Goal: Check status: Check status

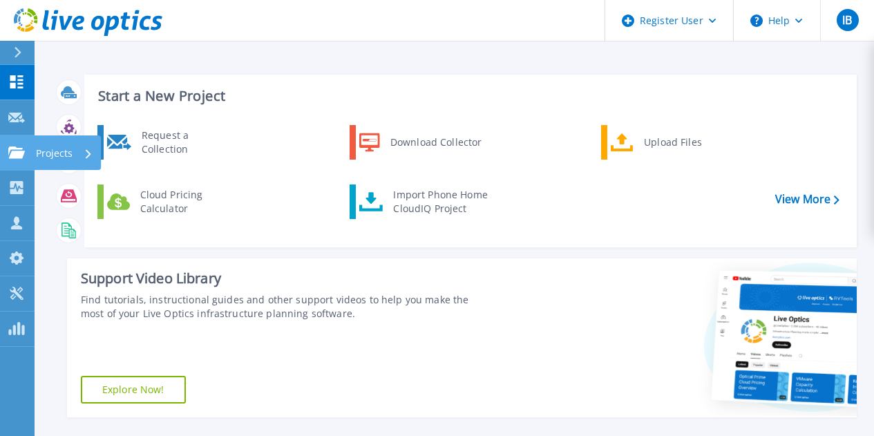
click at [21, 159] on link "Projects Projects" at bounding box center [17, 152] width 35 height 35
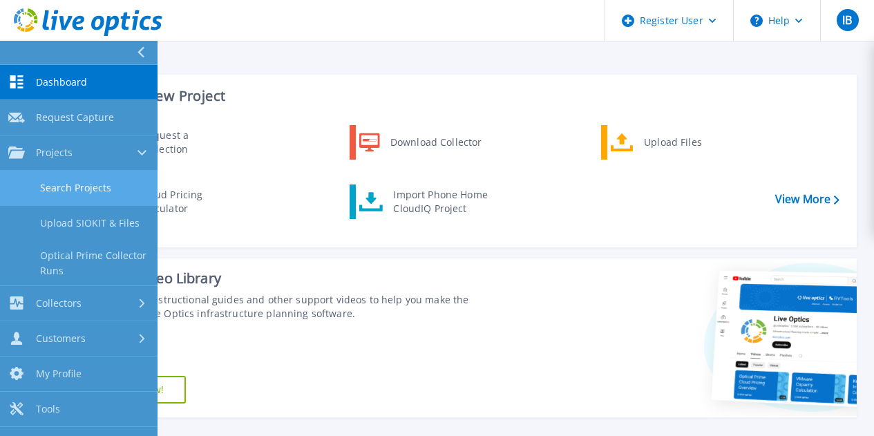
click at [75, 180] on link "Search Projects" at bounding box center [79, 188] width 158 height 35
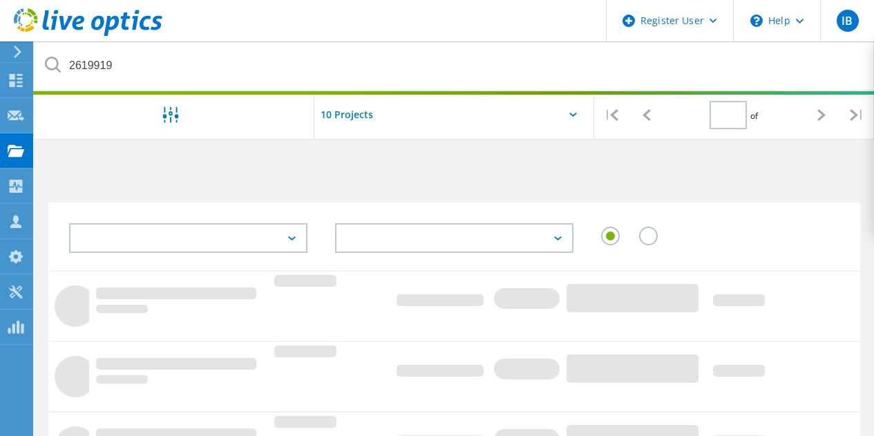
type input "1"
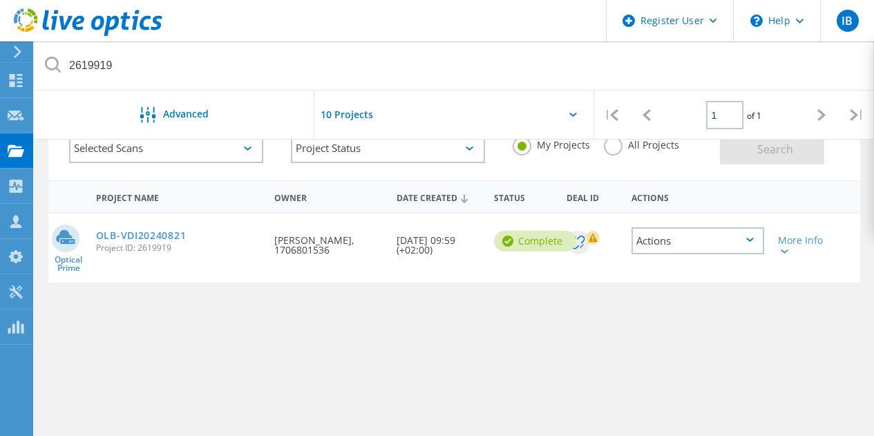
scroll to position [138, 0]
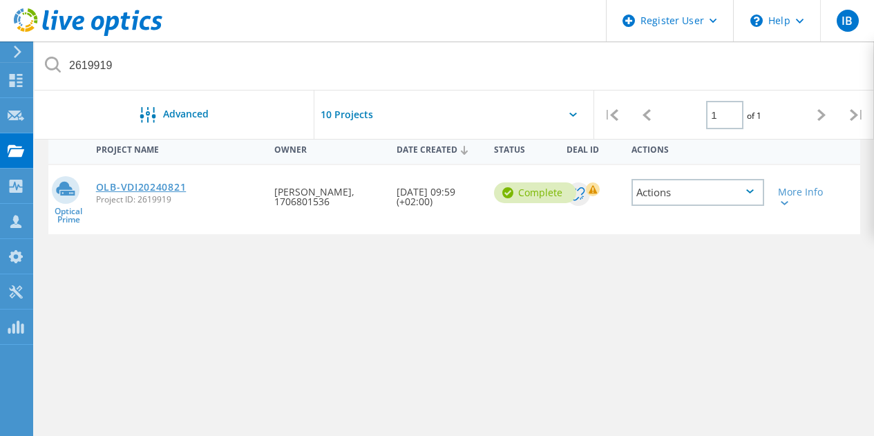
click at [113, 186] on link "OLB-VDI20240821" at bounding box center [141, 187] width 90 height 10
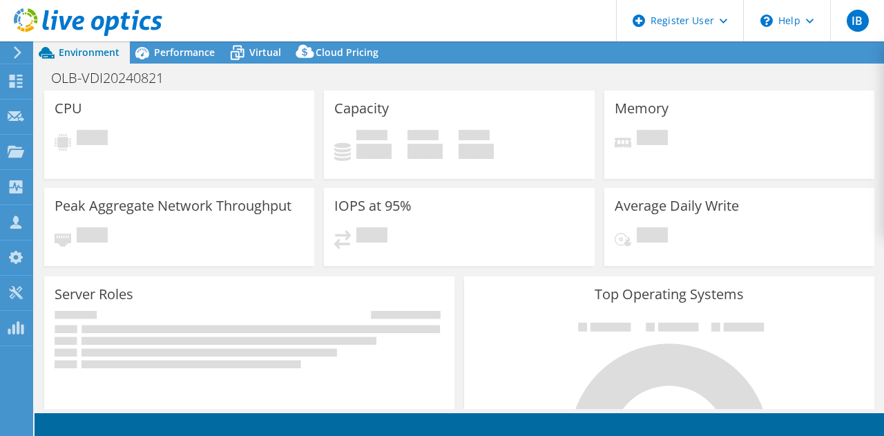
select select "USD"
select select "EUFrankfurt"
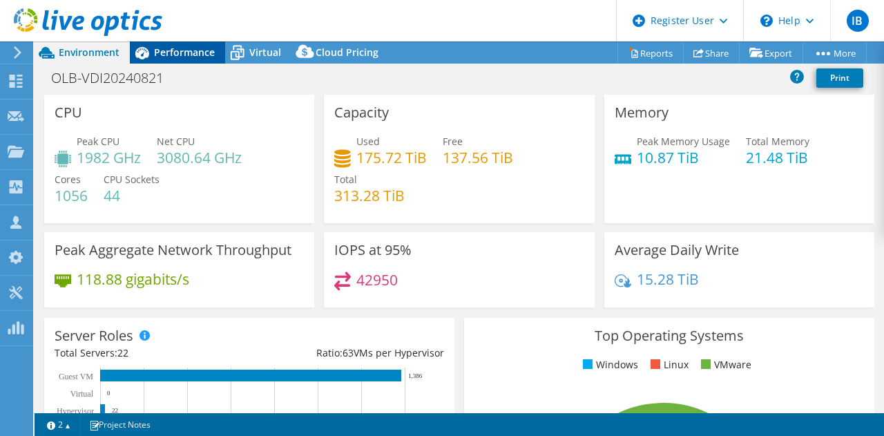
click at [184, 54] on span "Performance" at bounding box center [184, 52] width 61 height 13
